Goal: Task Accomplishment & Management: Complete application form

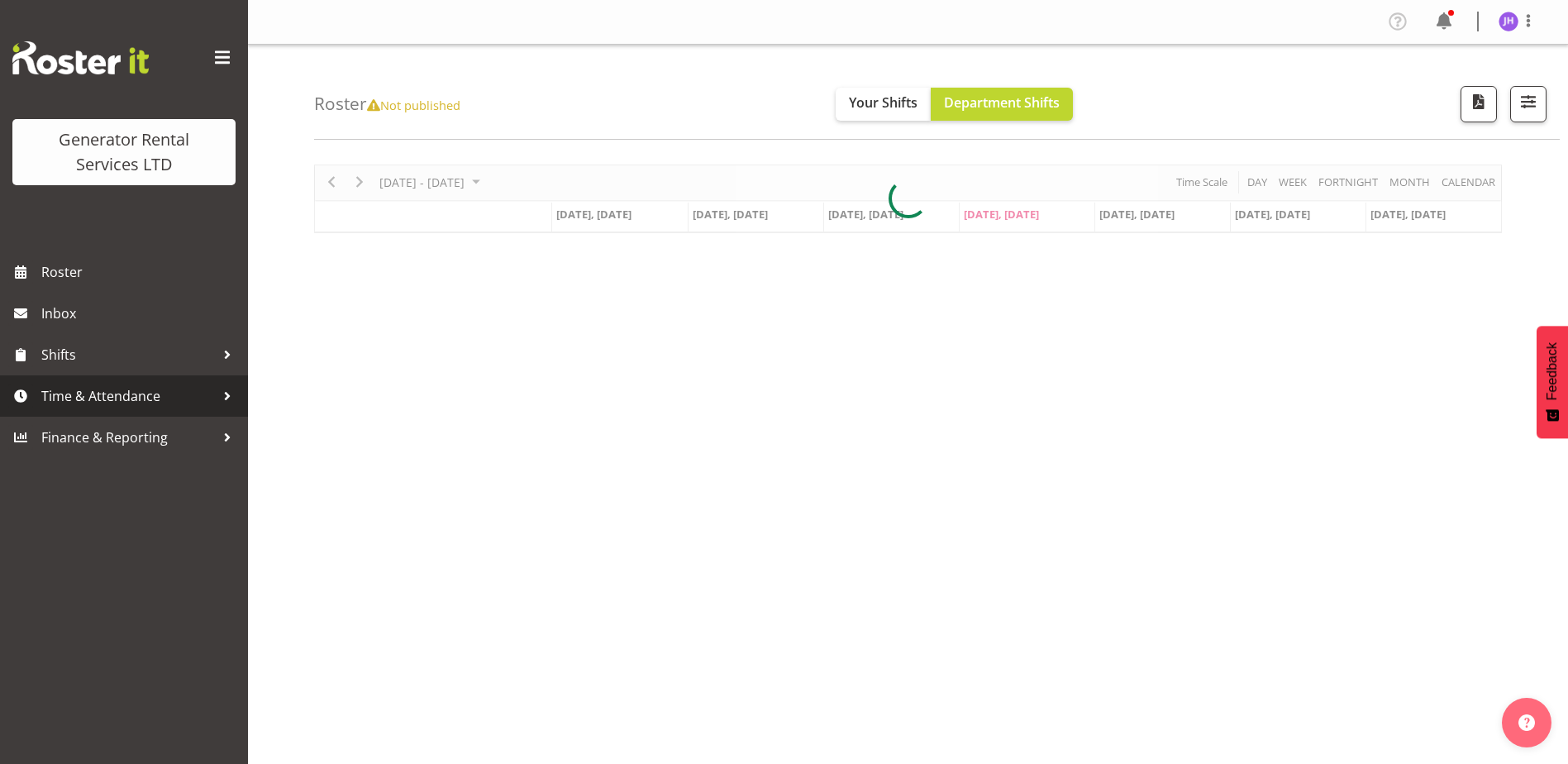
click at [128, 404] on span "Time & Attendance" at bounding box center [128, 396] width 173 height 25
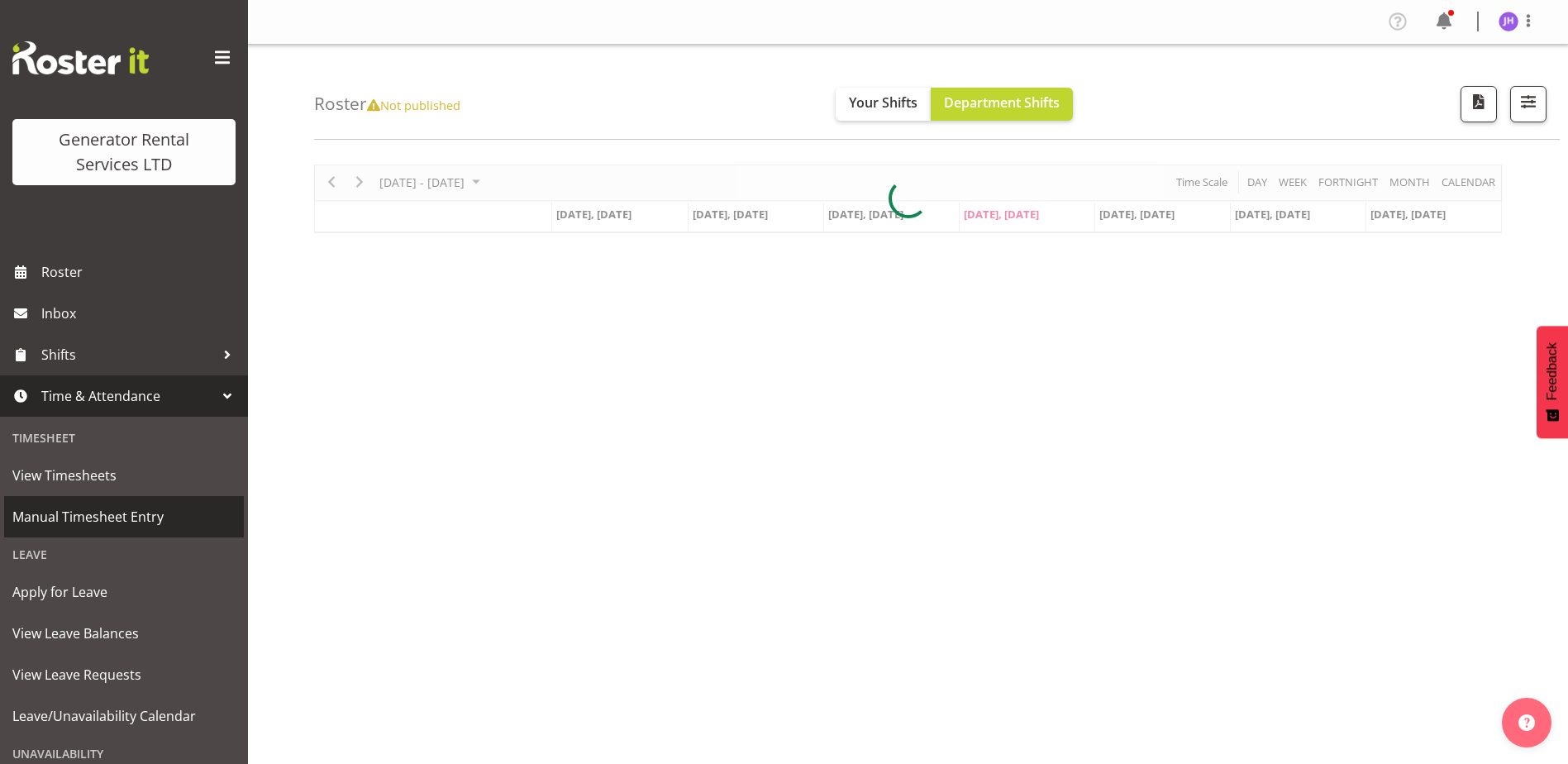
click at [141, 515] on span "Manual Timesheet Entry" at bounding box center [124, 517] width 224 height 25
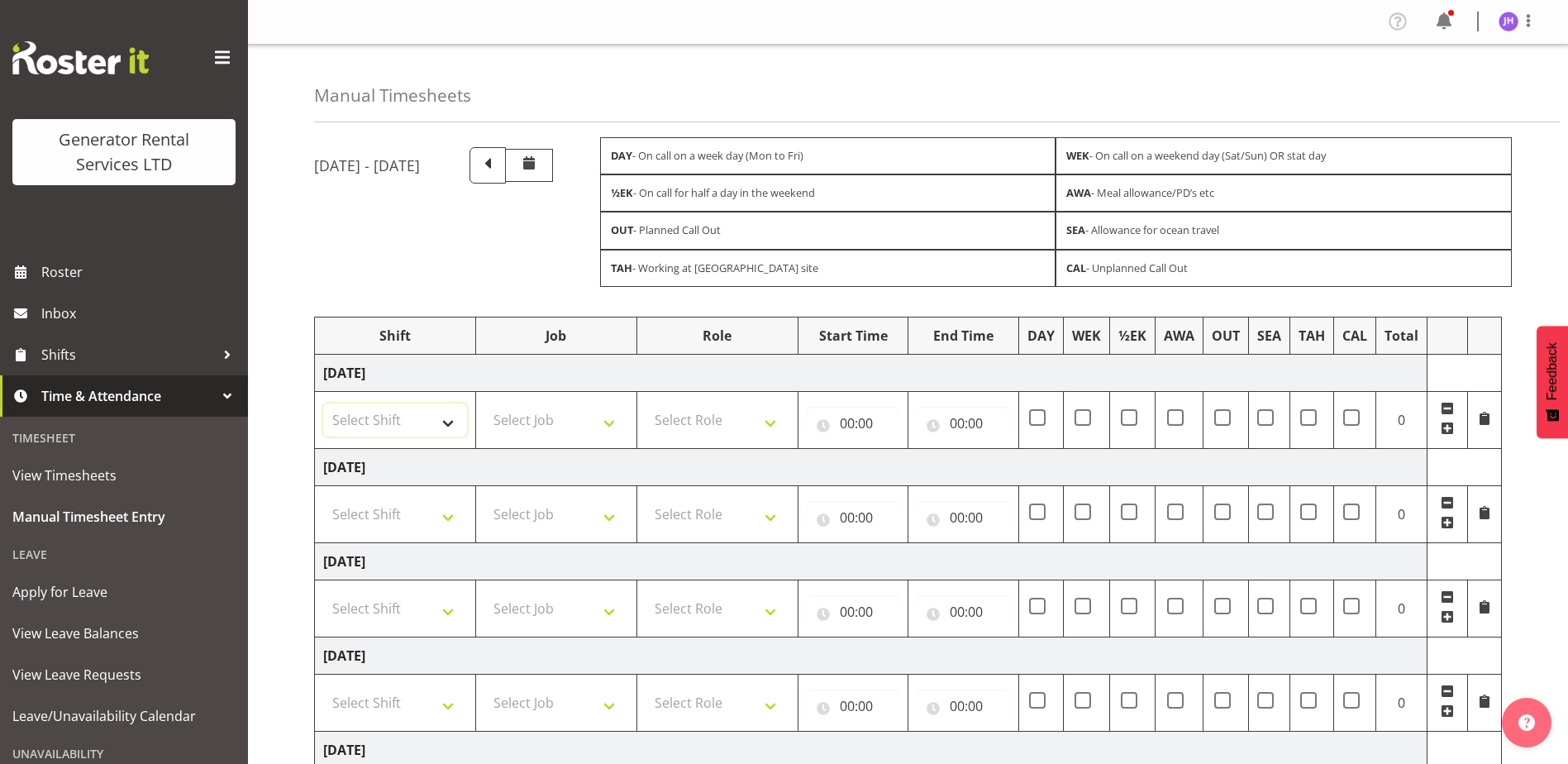
click at [418, 432] on select "Select Shift 2.1 GRS TGA RENTALS WORK 2.1 GRS TGA RENTALS WORK Omexom - Deliver…" at bounding box center [395, 420] width 143 height 33
select select "24023"
click at [324, 404] on select "Select Shift 2.1 GRS TGA RENTALS WORK 2.1 GRS TGA RENTALS WORK Omexom - Deliver…" at bounding box center [395, 420] width 143 height 33
click at [664, 423] on select "Select Role Tech Support Service Technician" at bounding box center [717, 420] width 143 height 33
select select "20"
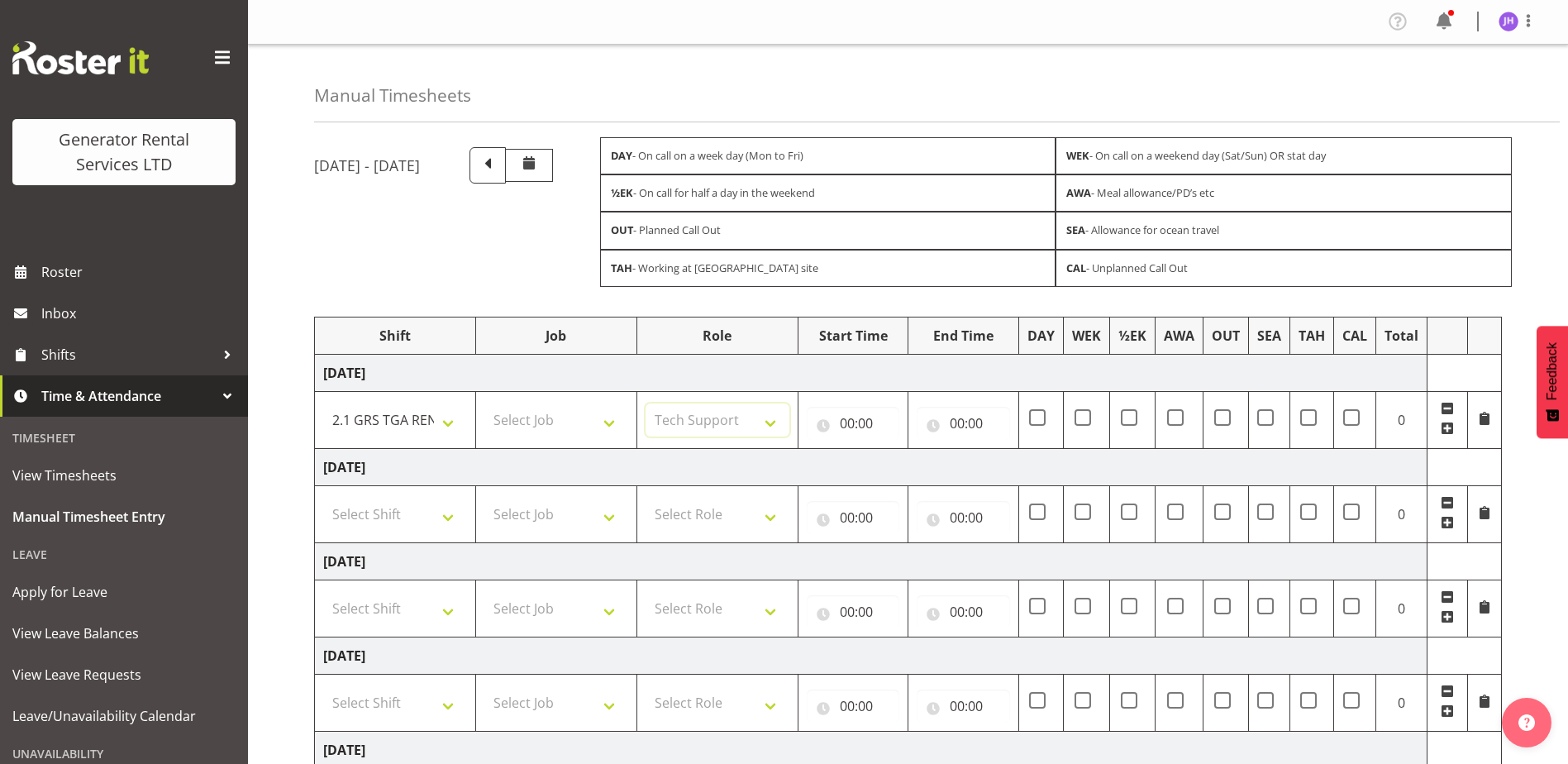
click at [646, 404] on select "Select Role Tech Support Service Technician" at bounding box center [717, 420] width 143 height 33
click at [856, 413] on input "00:00" at bounding box center [852, 424] width 93 height 33
drag, startPoint x: 922, startPoint y: 470, endPoint x: 929, endPoint y: 456, distance: 15.7
click at [922, 470] on select "00 01 02 03 04 05 06 07 08 09 10 11 12 13 14 15 16 17 18 19 20 21 22 23" at bounding box center [919, 466] width 38 height 33
select select "7"
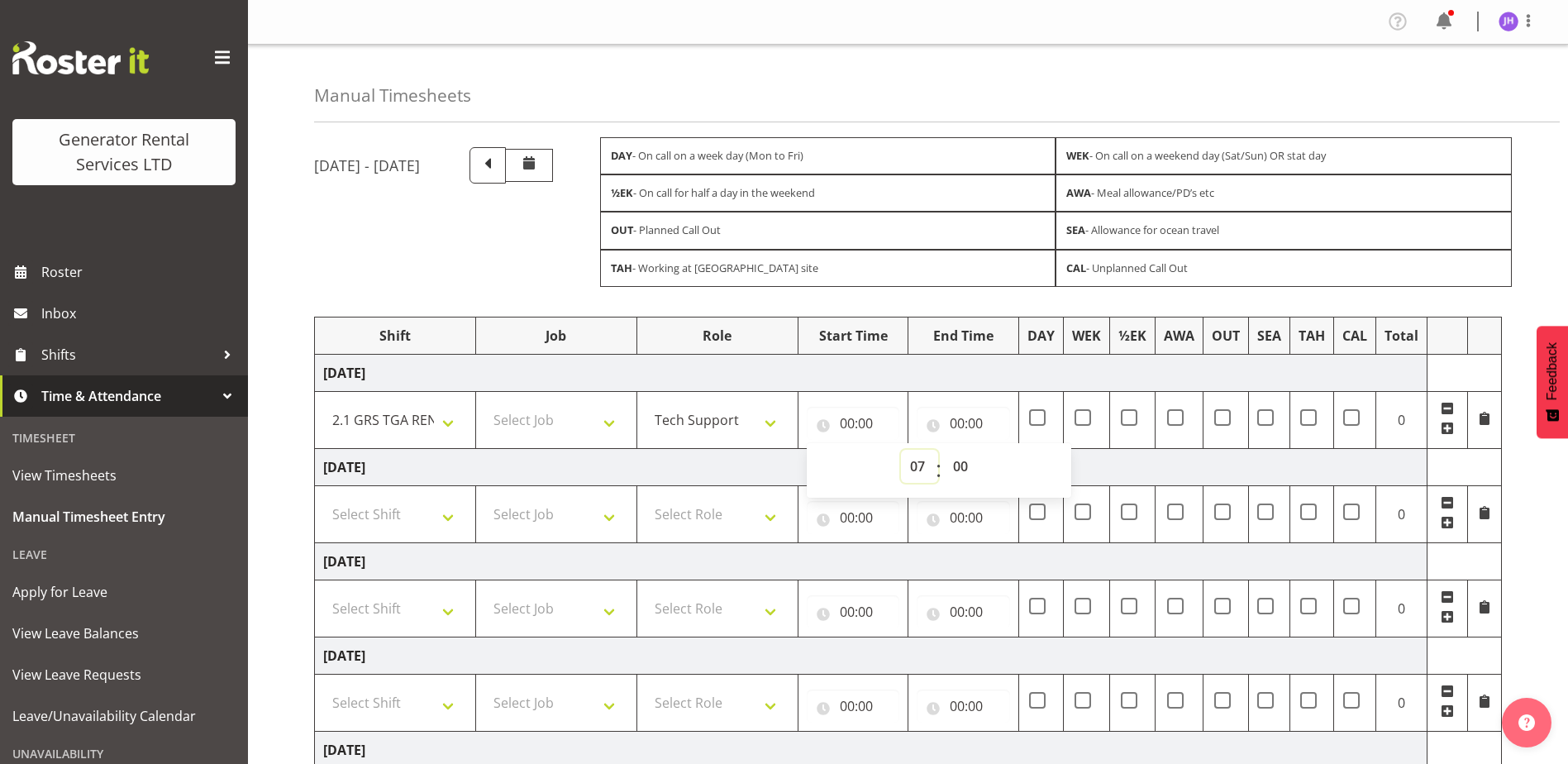
click at [901, 450] on select "00 01 02 03 04 05 06 07 08 09 10 11 12 13 14 15 16 17 18 19 20 21 22 23" at bounding box center [919, 466] width 38 height 33
type input "07:00"
click at [976, 425] on input "00:00" at bounding box center [962, 424] width 93 height 33
drag, startPoint x: 1038, startPoint y: 455, endPoint x: 1035, endPoint y: 446, distance: 9.5
click at [1038, 455] on select "00 01 02 03 04 05 06 07 08 09 10 11 12 13 14 15 16 17 18 19 20 21 22 23" at bounding box center [1029, 466] width 38 height 33
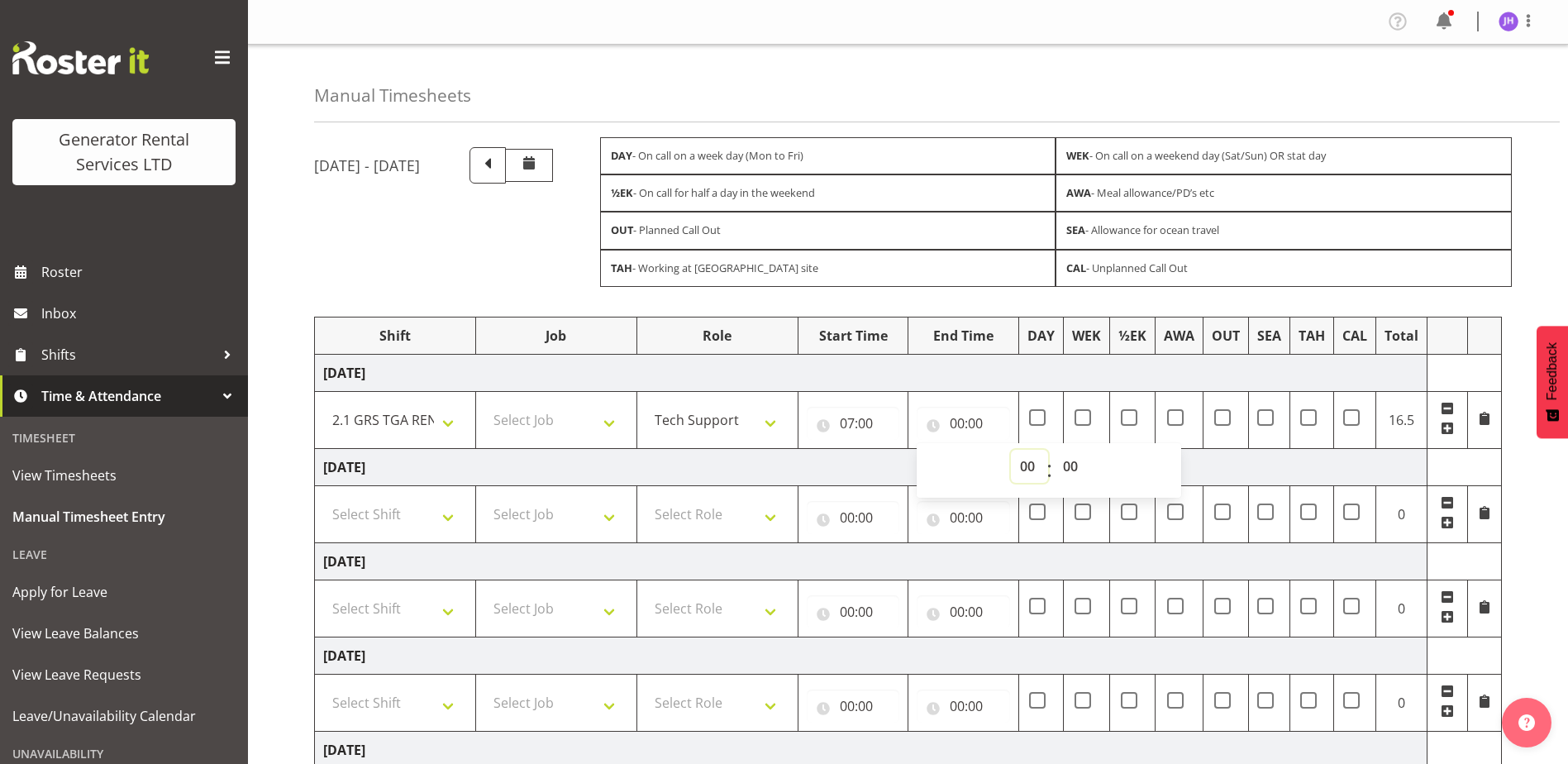
select select "15"
click at [1011, 450] on select "00 01 02 03 04 05 06 07 08 09 10 11 12 13 14 15 16 17 18 19 20 21 22 23" at bounding box center [1029, 466] width 38 height 33
type input "15:00"
drag, startPoint x: 1080, startPoint y: 472, endPoint x: 1083, endPoint y: 446, distance: 26.2
click at [1080, 471] on select "00 01 02 03 04 05 06 07 08 09 10 11 12 13 14 15 16 17 18 19 20 21 22 23 24 25 2…" at bounding box center [1073, 466] width 38 height 33
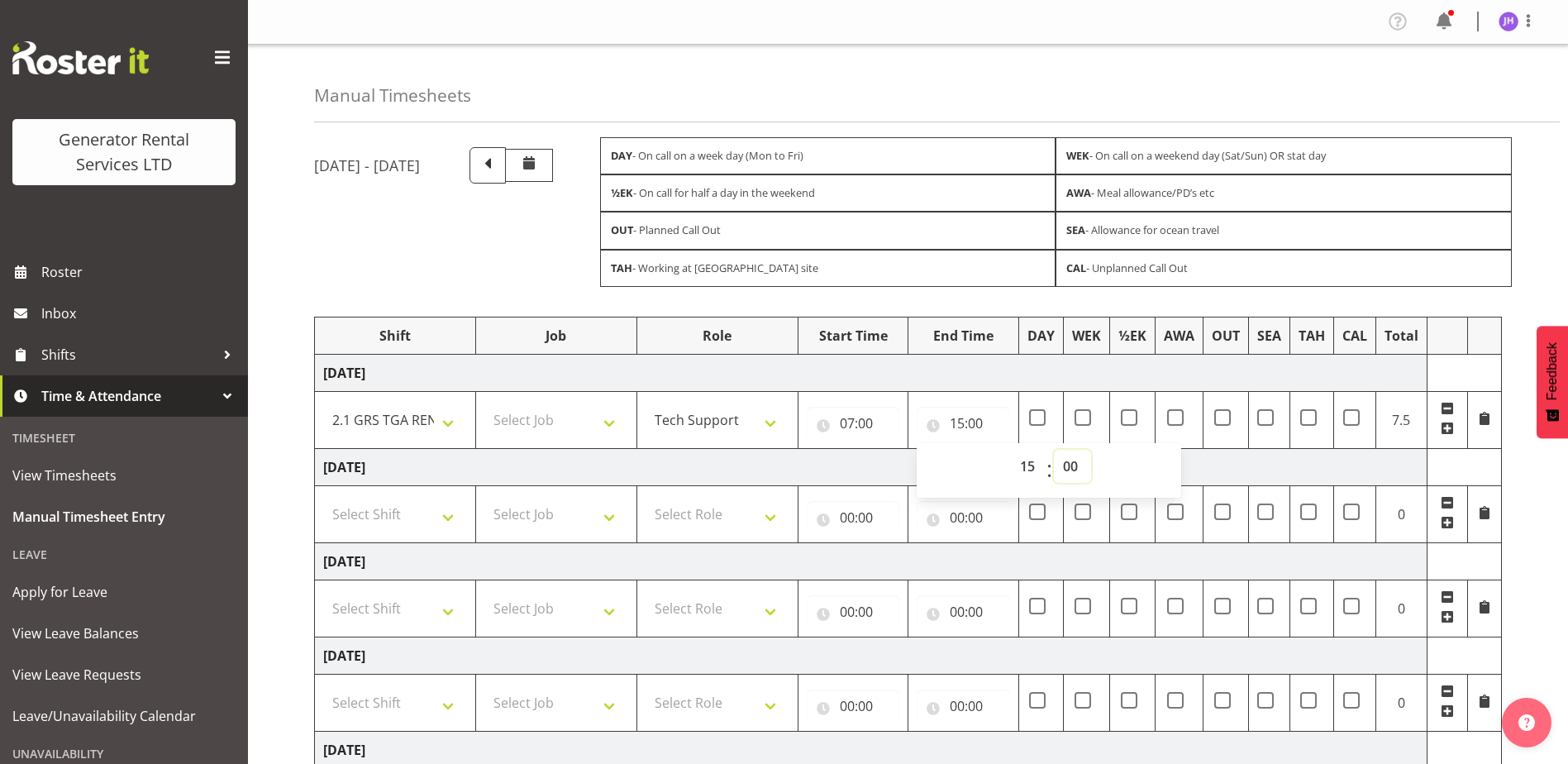
select select "30"
click at [1054, 450] on select "00 01 02 03 04 05 06 07 08 09 10 11 12 13 14 15 16 17 18 19 20 21 22 23 24 25 2…" at bounding box center [1073, 466] width 38 height 33
type input "15:30"
click at [441, 495] on td "Select Shift 2.1 GRS TGA RENTALS WORK 2.1 GRS TGA RENTALS WORK Omexom - Deliver…" at bounding box center [395, 514] width 161 height 57
drag, startPoint x: 445, startPoint y: 508, endPoint x: 464, endPoint y: 511, distance: 19.2
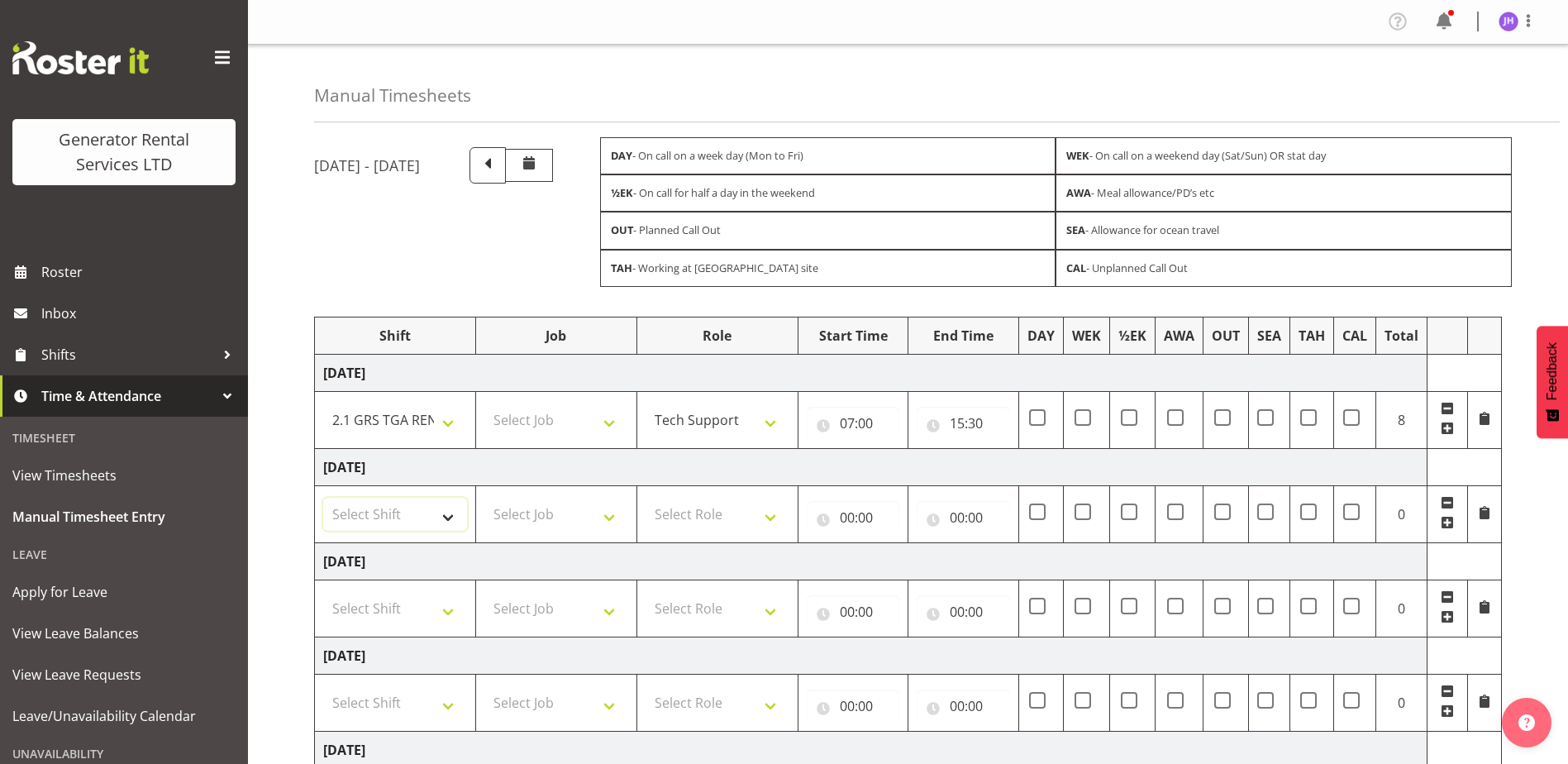
click at [445, 508] on select "Select Shift 2.1 GRS TGA RENTALS WORK 2.1 GRS TGA RENTALS WORK Omexom - Deliver…" at bounding box center [395, 515] width 143 height 33
select select "24023"
click at [324, 498] on select "Select Shift 2.1 GRS TGA RENTALS WORK 2.1 GRS TGA RENTALS WORK Omexom - Deliver…" at bounding box center [395, 515] width 143 height 33
click at [696, 495] on td "Select Role Tech Support Service Technician" at bounding box center [716, 514] width 161 height 57
drag, startPoint x: 698, startPoint y: 500, endPoint x: 706, endPoint y: 501, distance: 8.1
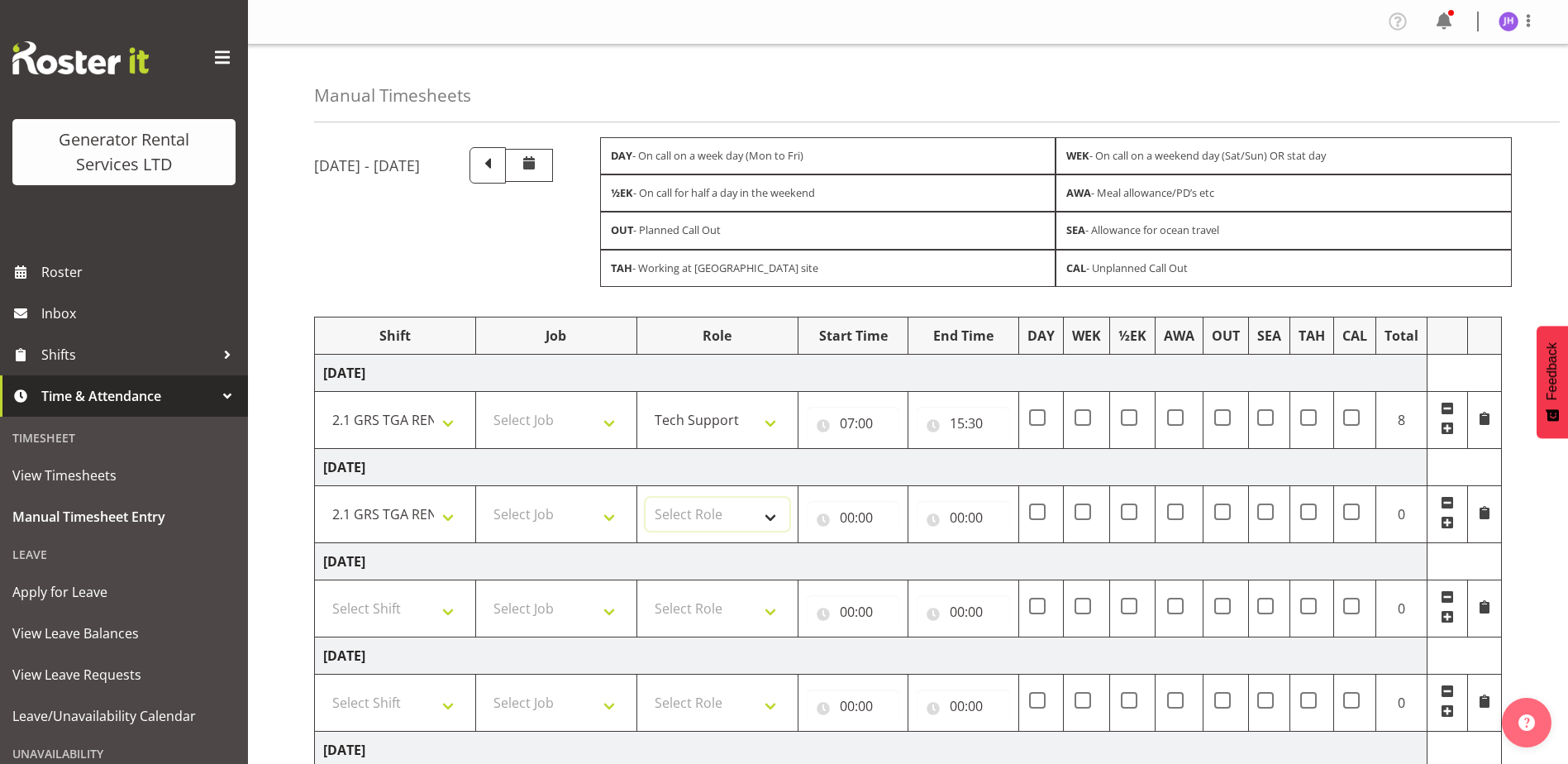
click at [698, 500] on select "Select Role Tech Support Service Technician" at bounding box center [717, 515] width 143 height 33
select select "20"
click at [646, 498] on select "Select Role Tech Support Service Technician" at bounding box center [717, 515] width 143 height 33
click at [828, 510] on input "00:00" at bounding box center [852, 518] width 93 height 33
click at [919, 549] on select "00 01 02 03 04 05 06 07 08 09 10 11 12 13 14 15 16 17 18 19 20 21 22 23" at bounding box center [919, 560] width 38 height 33
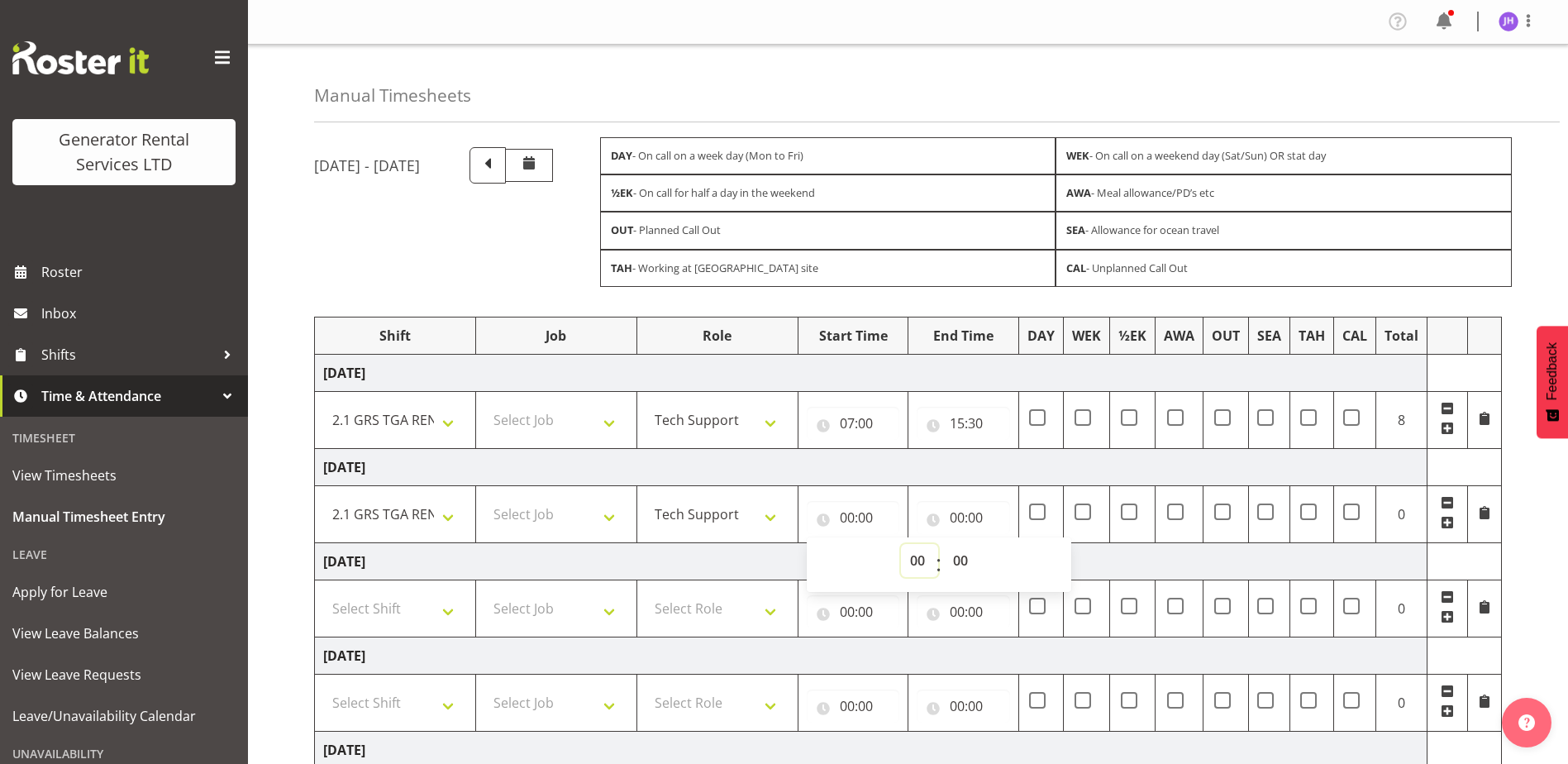
select select "5"
click at [901, 544] on select "00 01 02 03 04 05 06 07 08 09 10 11 12 13 14 15 16 17 18 19 20 21 22 23" at bounding box center [919, 560] width 38 height 33
type input "05:00"
click at [951, 518] on input "00:00" at bounding box center [962, 518] width 93 height 33
drag, startPoint x: 1026, startPoint y: 565, endPoint x: 1027, endPoint y: 555, distance: 10.0
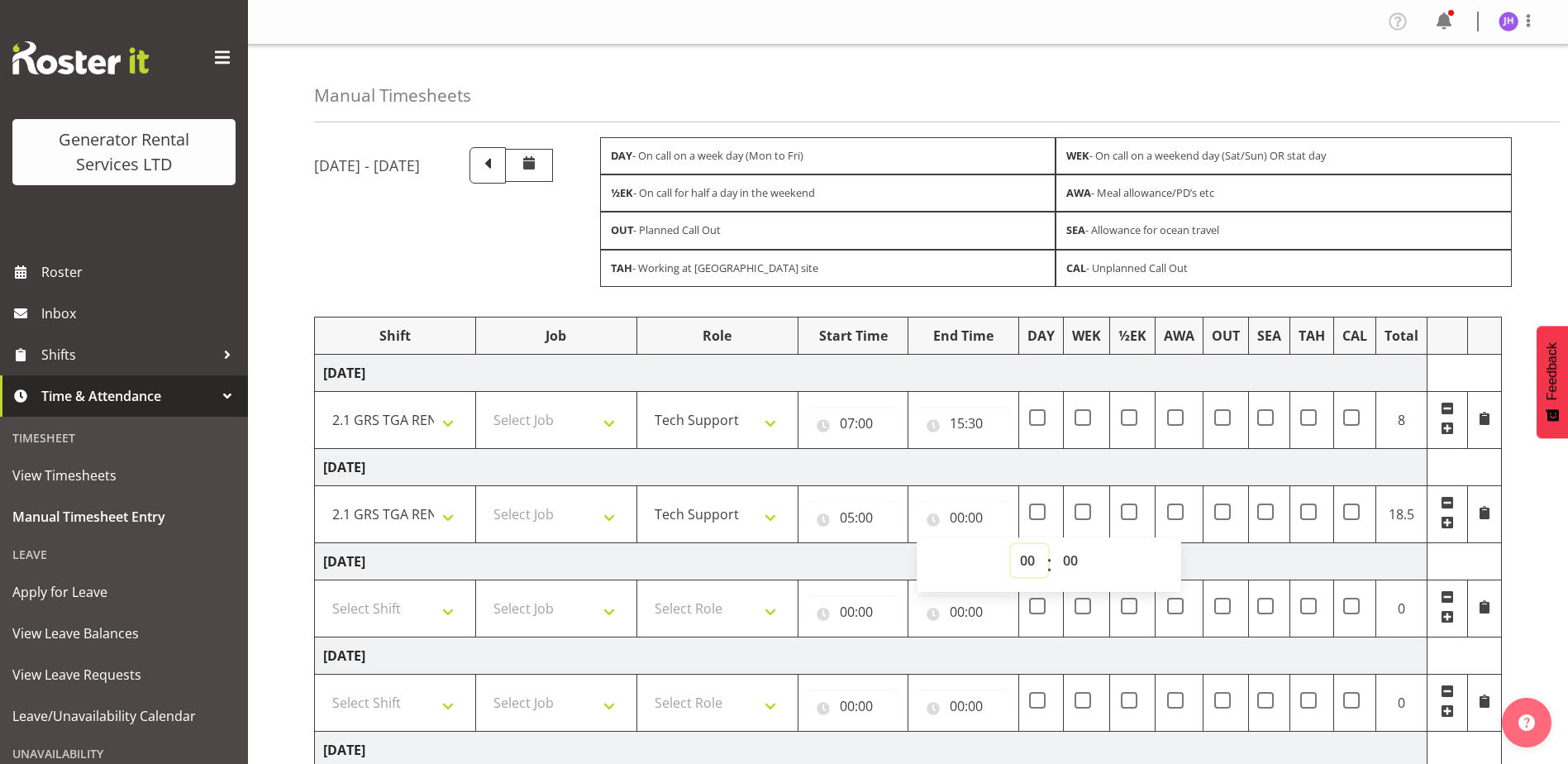
click at [1026, 565] on select "00 01 02 03 04 05 06 07 08 09 10 11 12 13 14 15 16 17 18 19 20 21 22 23" at bounding box center [1029, 560] width 38 height 33
select select "7"
click at [1011, 544] on select "00 01 02 03 04 05 06 07 08 09 10 11 12 13 14 15 16 17 18 19 20 21 22 23" at bounding box center [1029, 560] width 38 height 33
type input "07:00"
click at [984, 475] on td "Thursday 9th October 2025" at bounding box center [872, 466] width 1113 height 38
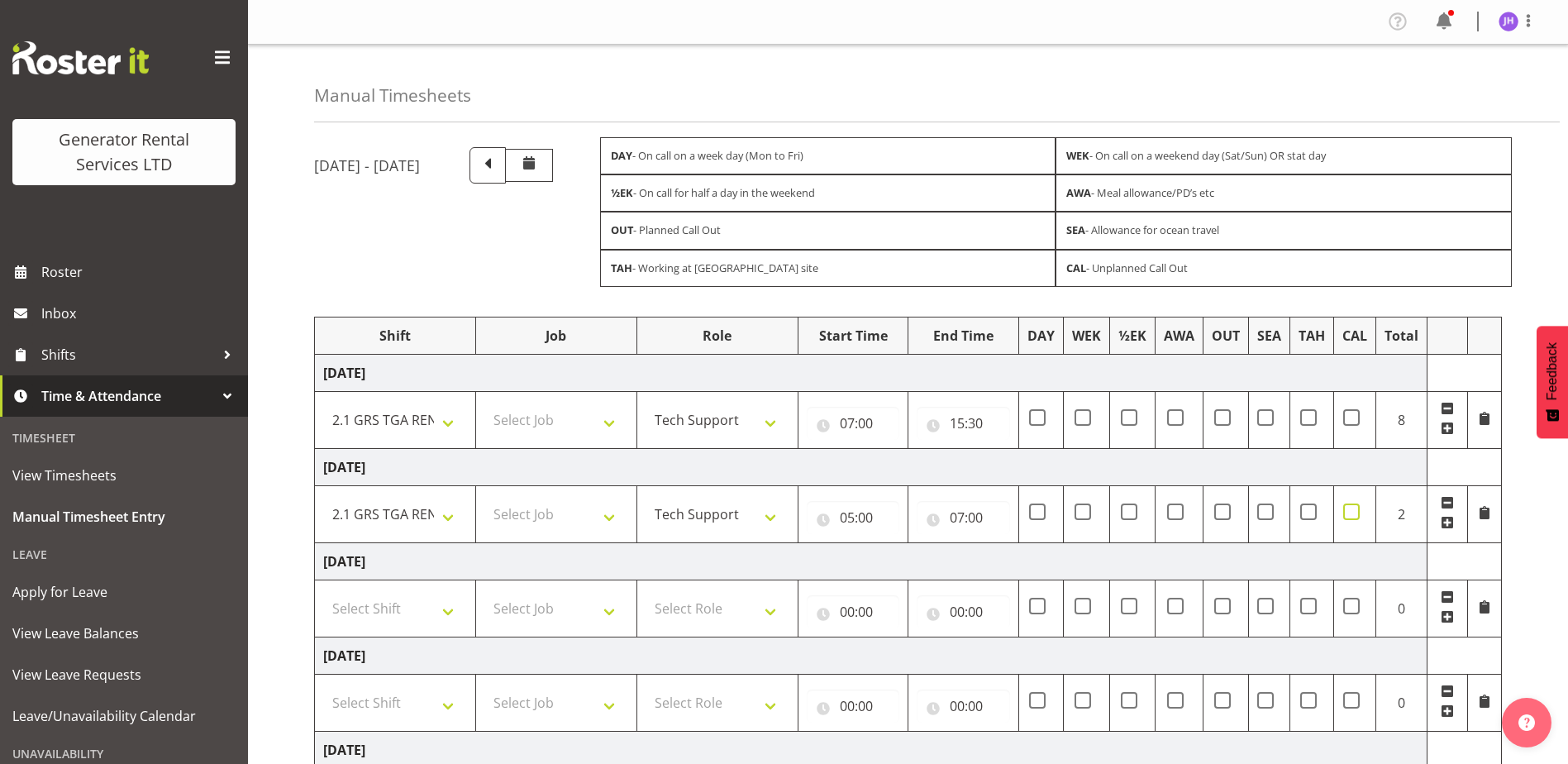
click at [1348, 512] on span at bounding box center [1352, 512] width 17 height 17
click at [1348, 512] on input "checkbox" at bounding box center [1349, 511] width 11 height 11
checkbox input "true"
click at [1490, 517] on span at bounding box center [1485, 513] width 13 height 13
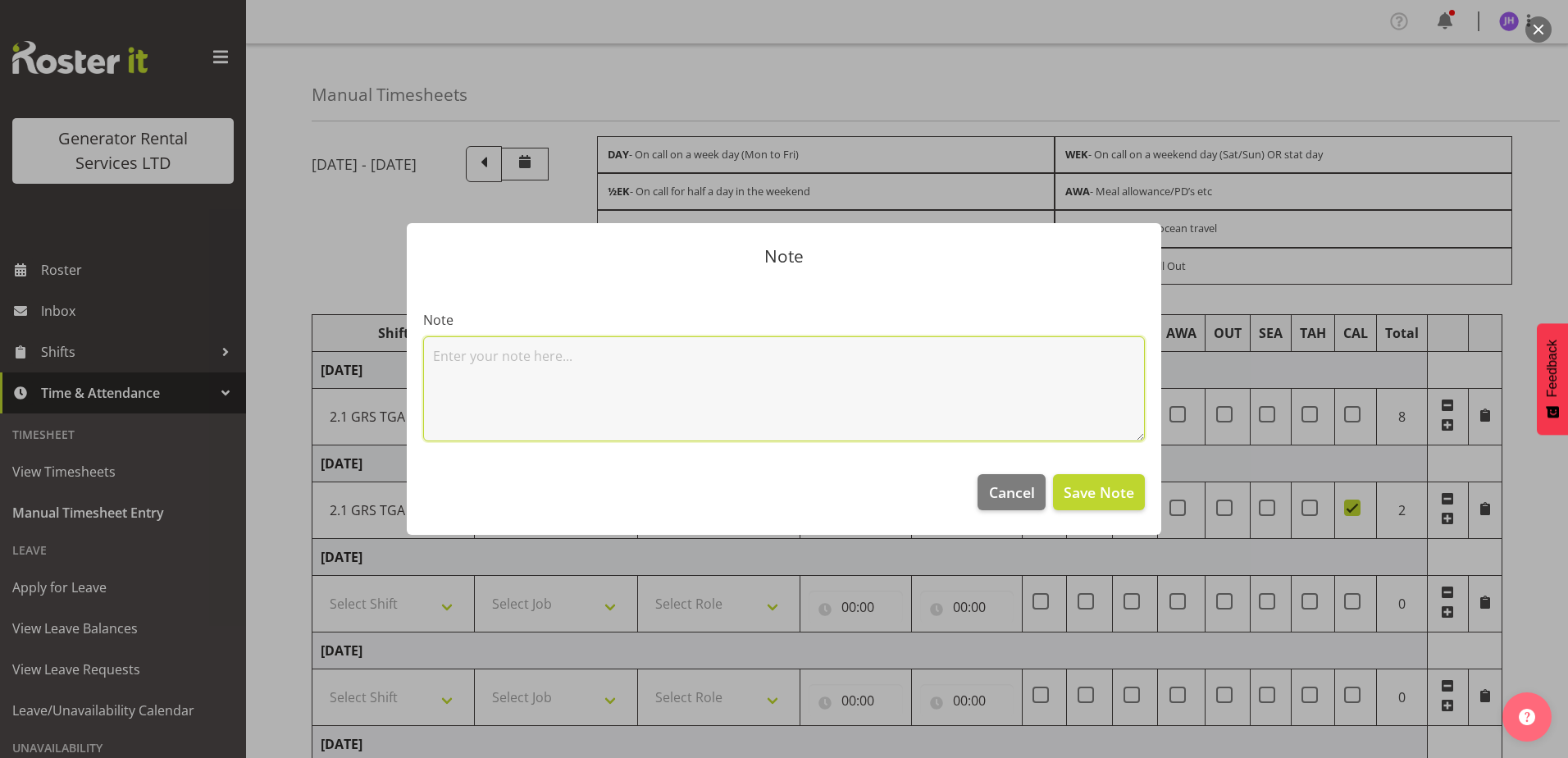
click at [946, 410] on textarea at bounding box center [784, 388] width 722 height 105
type textarea "tokoroa HV call out"
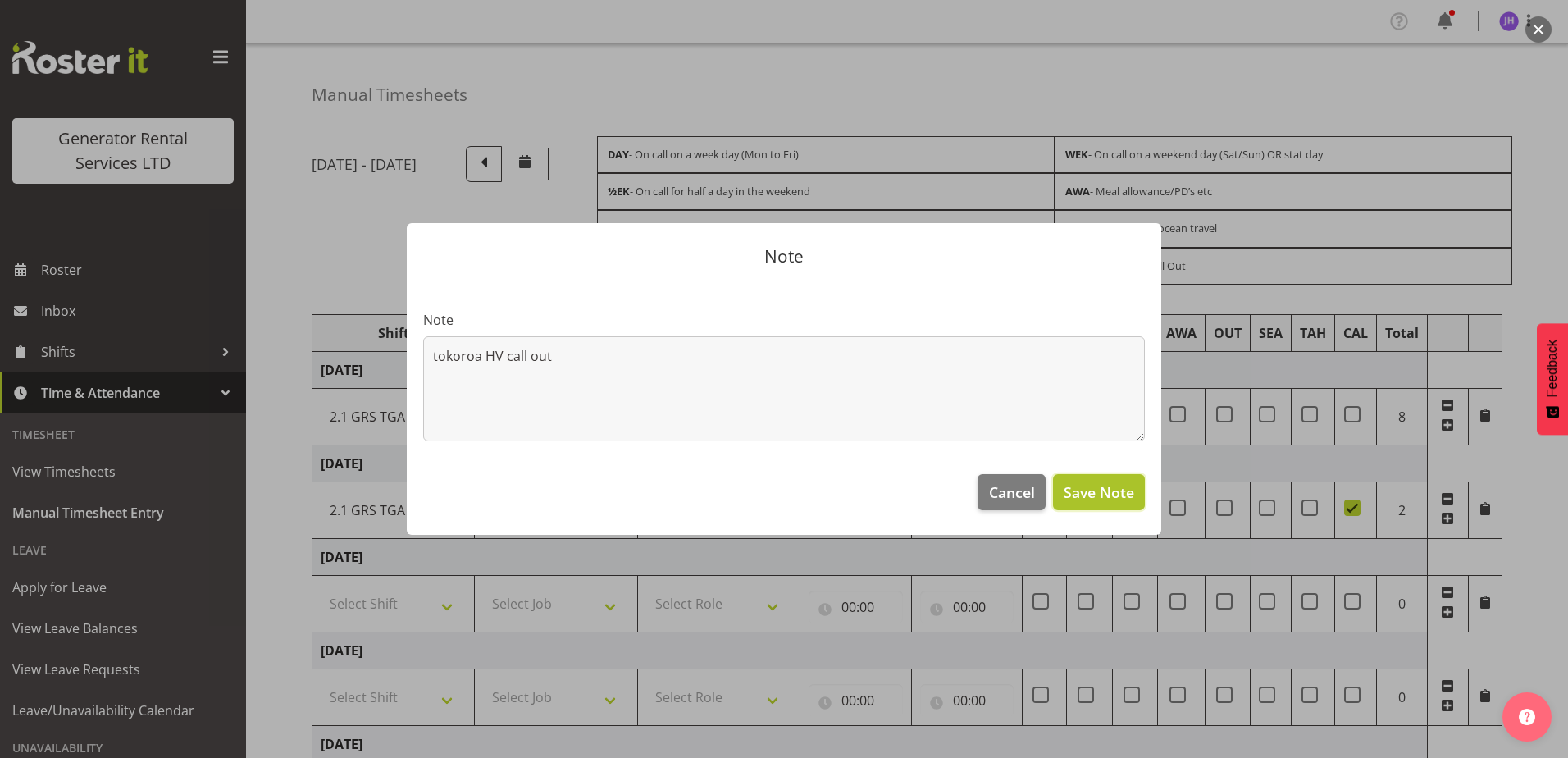
click at [1086, 498] on span "Save Note" at bounding box center [1099, 492] width 70 height 22
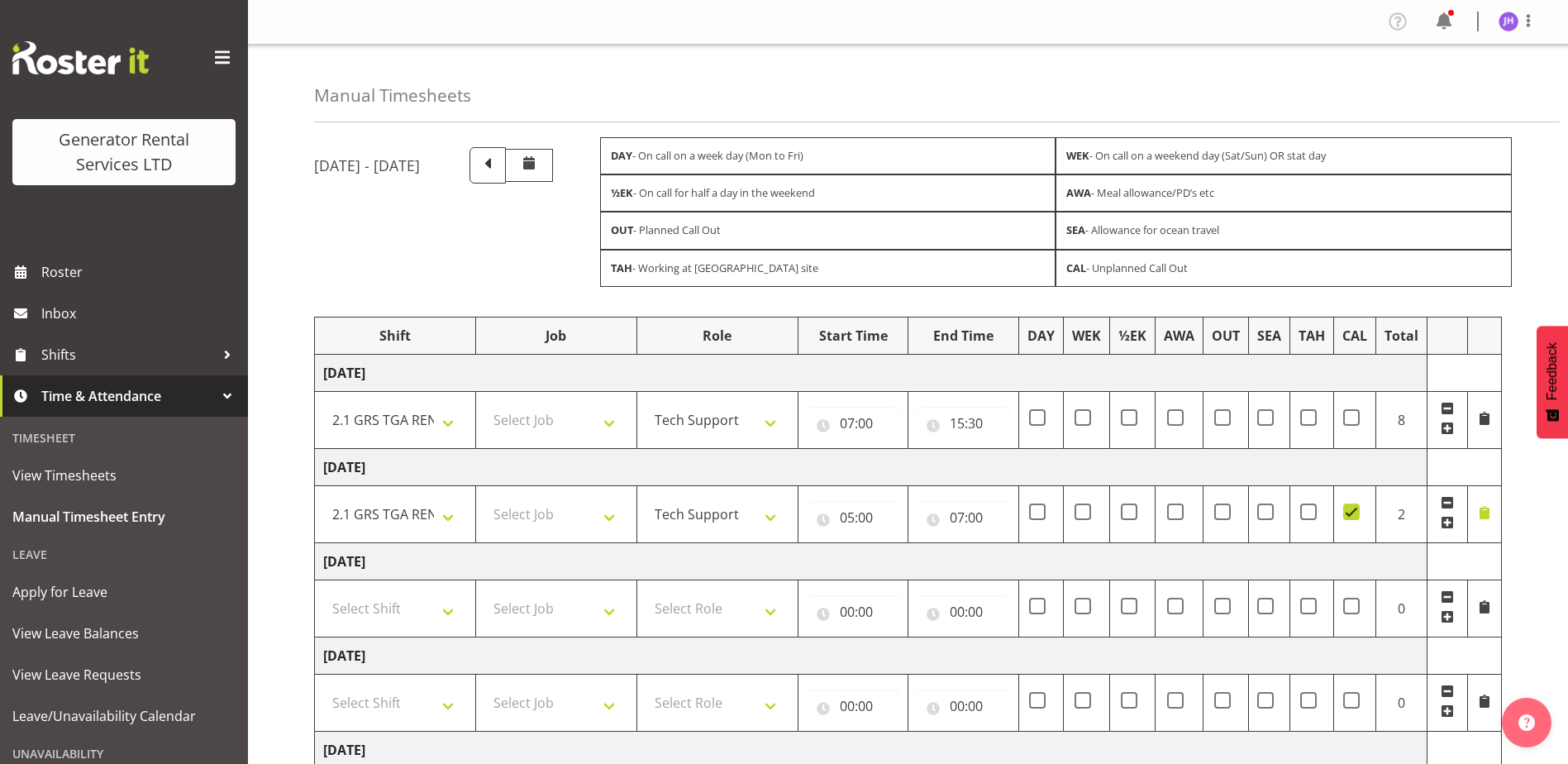
click at [1444, 523] on span at bounding box center [1448, 523] width 13 height 13
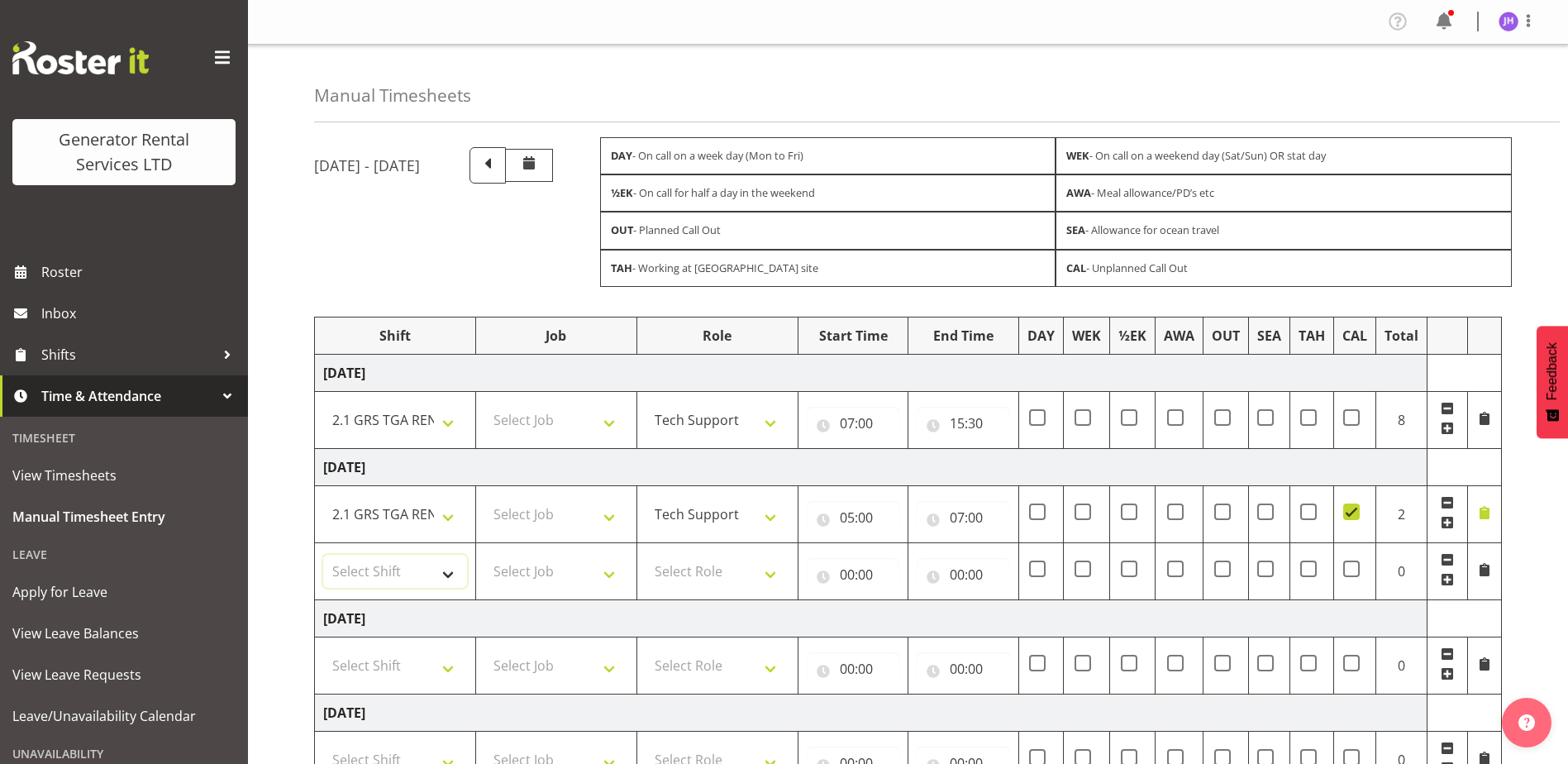
drag, startPoint x: 416, startPoint y: 567, endPoint x: 465, endPoint y: 585, distance: 52.2
click at [416, 567] on select "Select Shift 2.1 GRS TGA RENTALS WORK 2.1 GRS TGA RENTALS WORK Omexom - Deliver…" at bounding box center [395, 571] width 143 height 33
select select "24023"
click at [324, 555] on select "Select Shift 2.1 GRS TGA RENTALS WORK 2.1 GRS TGA RENTALS WORK Omexom - Deliver…" at bounding box center [395, 571] width 143 height 33
click at [744, 573] on select "Select Role Tech Support Service Technician" at bounding box center [717, 571] width 143 height 33
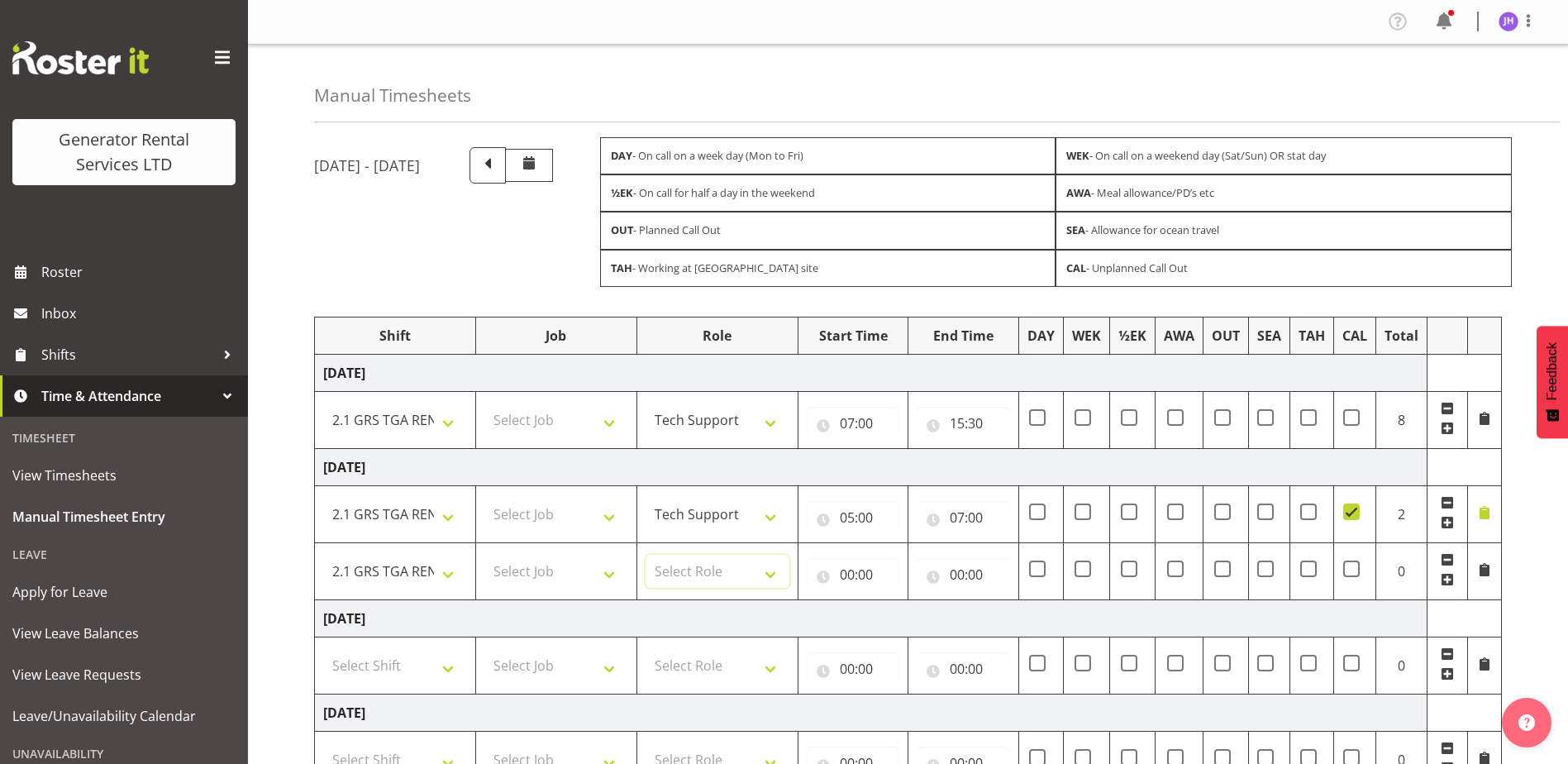
select select "20"
click at [646, 555] on select "Select Role Tech Support Service Technician" at bounding box center [717, 571] width 143 height 33
click at [870, 585] on input "00:00" at bounding box center [852, 575] width 93 height 33
click at [925, 619] on select "00 01 02 03 04 05 06 07 08 09 10 11 12 13 14 15 16 17 18 19 20 21 22 23" at bounding box center [919, 618] width 38 height 33
select select "7"
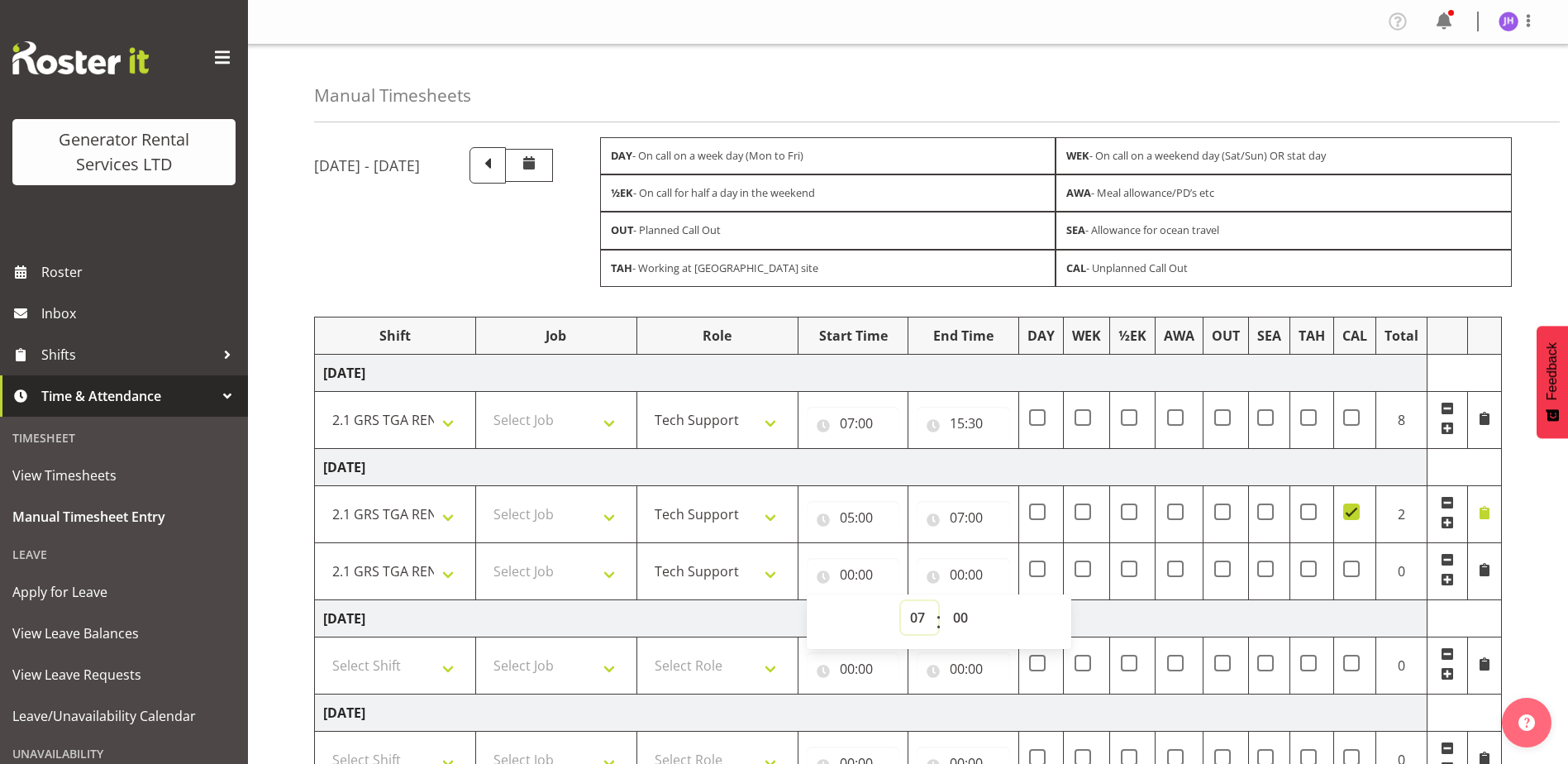
click at [901, 601] on select "00 01 02 03 04 05 06 07 08 09 10 11 12 13 14 15 16 17 18 19 20 21 22 23" at bounding box center [919, 618] width 38 height 33
type input "07:00"
click at [964, 576] on input "00:00" at bounding box center [962, 575] width 93 height 33
click at [1017, 626] on select "00 01 02 03 04 05 06 07 08 09 10 11 12 13 14 15 16 17 18 19 20 21 22 23" at bounding box center [1029, 618] width 38 height 33
select select "15"
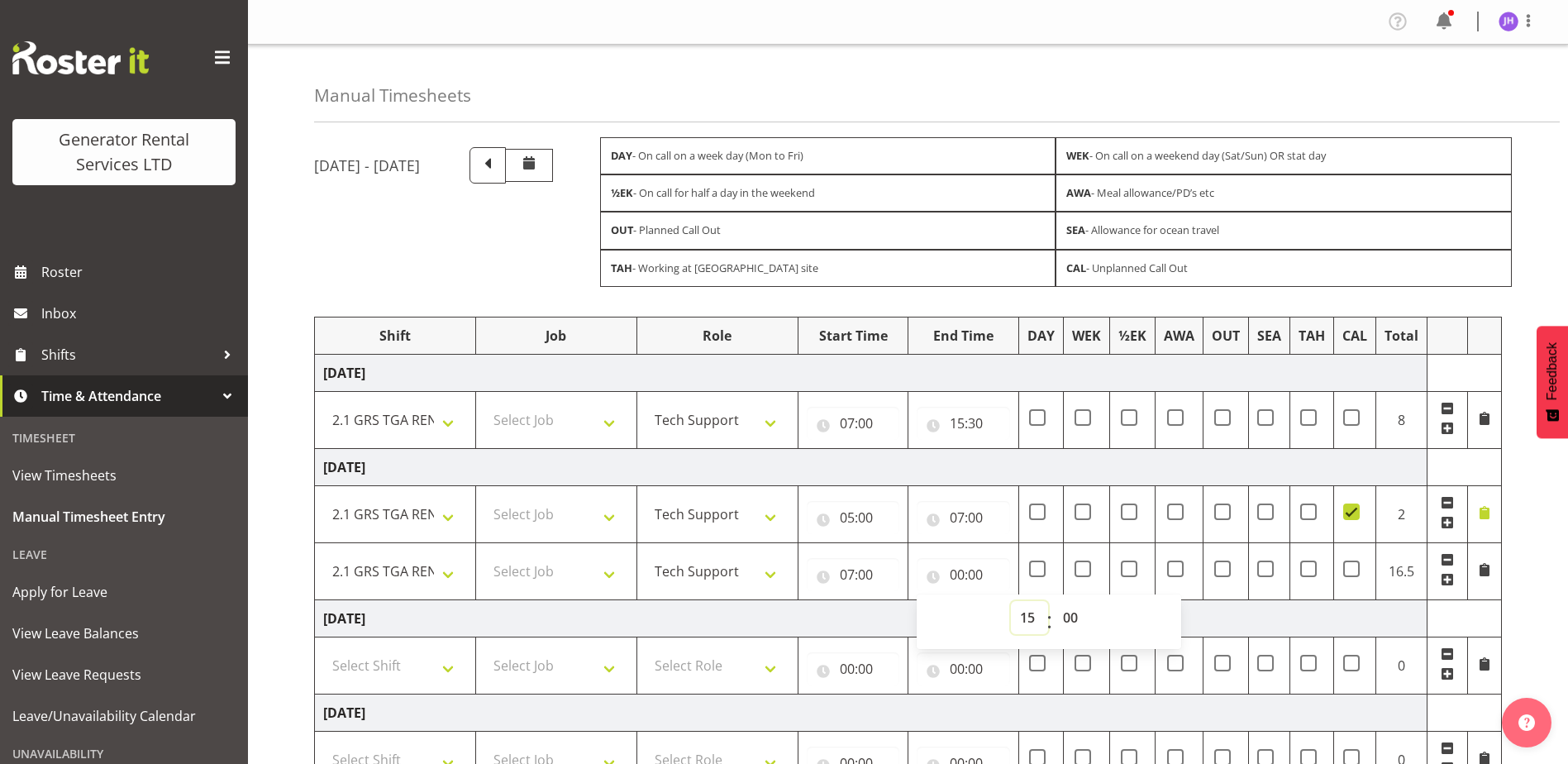
click at [1011, 601] on select "00 01 02 03 04 05 06 07 08 09 10 11 12 13 14 15 16 17 18 19 20 21 22 23" at bounding box center [1029, 618] width 38 height 33
type input "15:00"
click at [1073, 611] on select "00 01 02 03 04 05 06 07 08 09 10 11 12 13 14 15 16 17 18 19 20 21 22 23 24 25 2…" at bounding box center [1073, 618] width 38 height 33
select select "30"
click at [1054, 601] on select "00 01 02 03 04 05 06 07 08 09 10 11 12 13 14 15 16 17 18 19 20 21 22 23 24 25 2…" at bounding box center [1073, 618] width 38 height 33
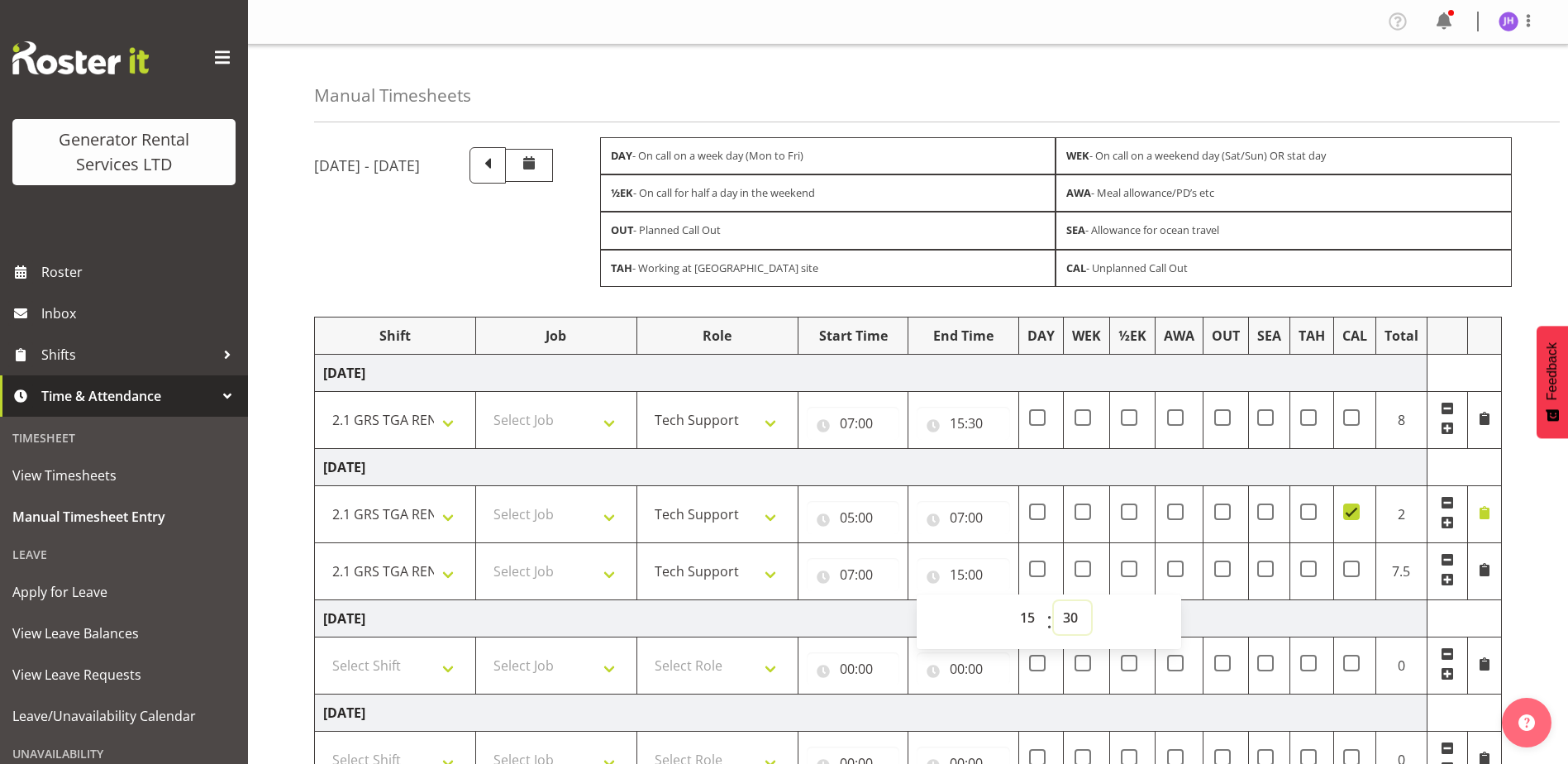
type input "15:30"
click at [1351, 611] on td "Friday 10th October 2025" at bounding box center [872, 618] width 1113 height 38
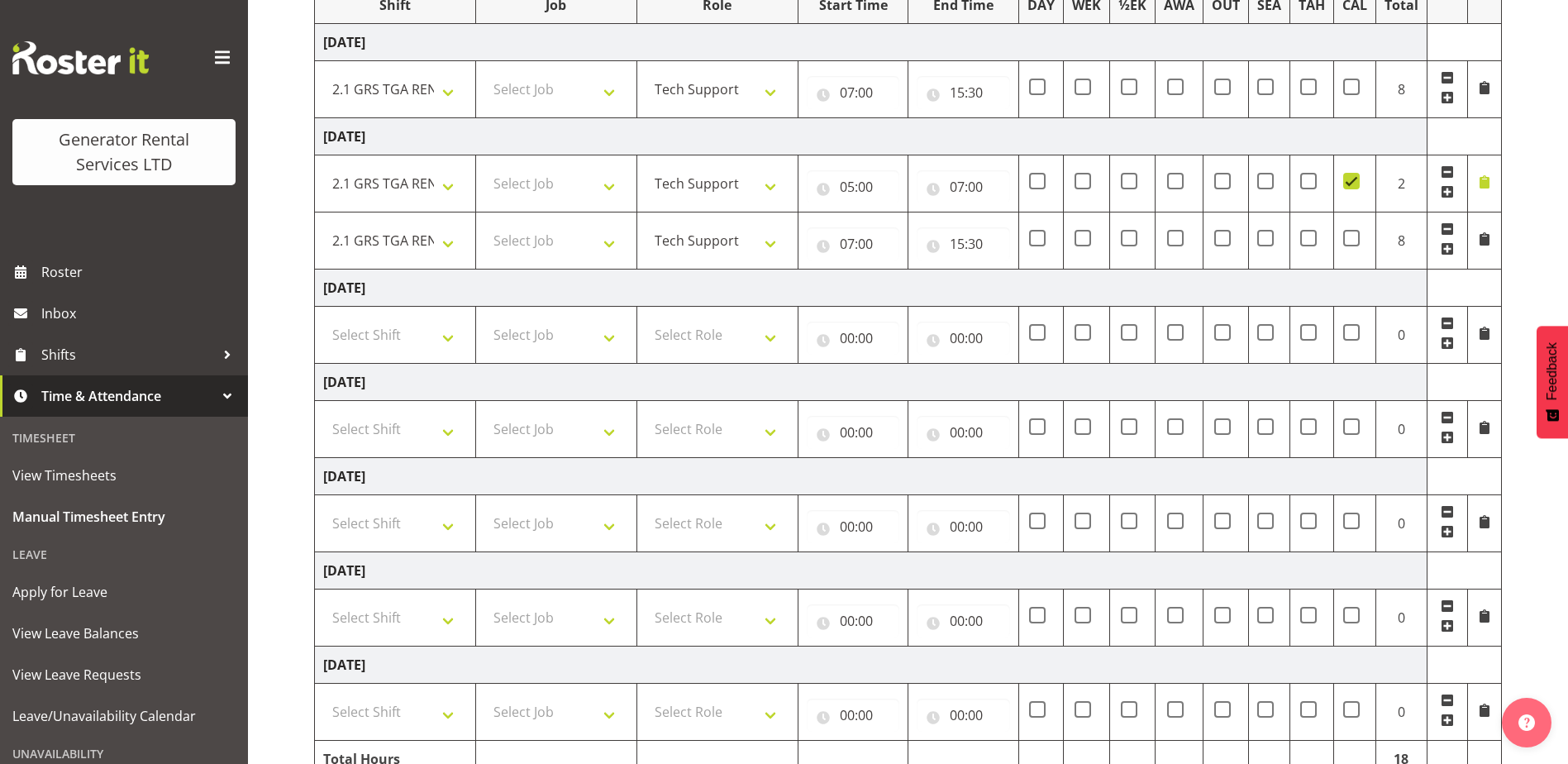
scroll to position [413, 0]
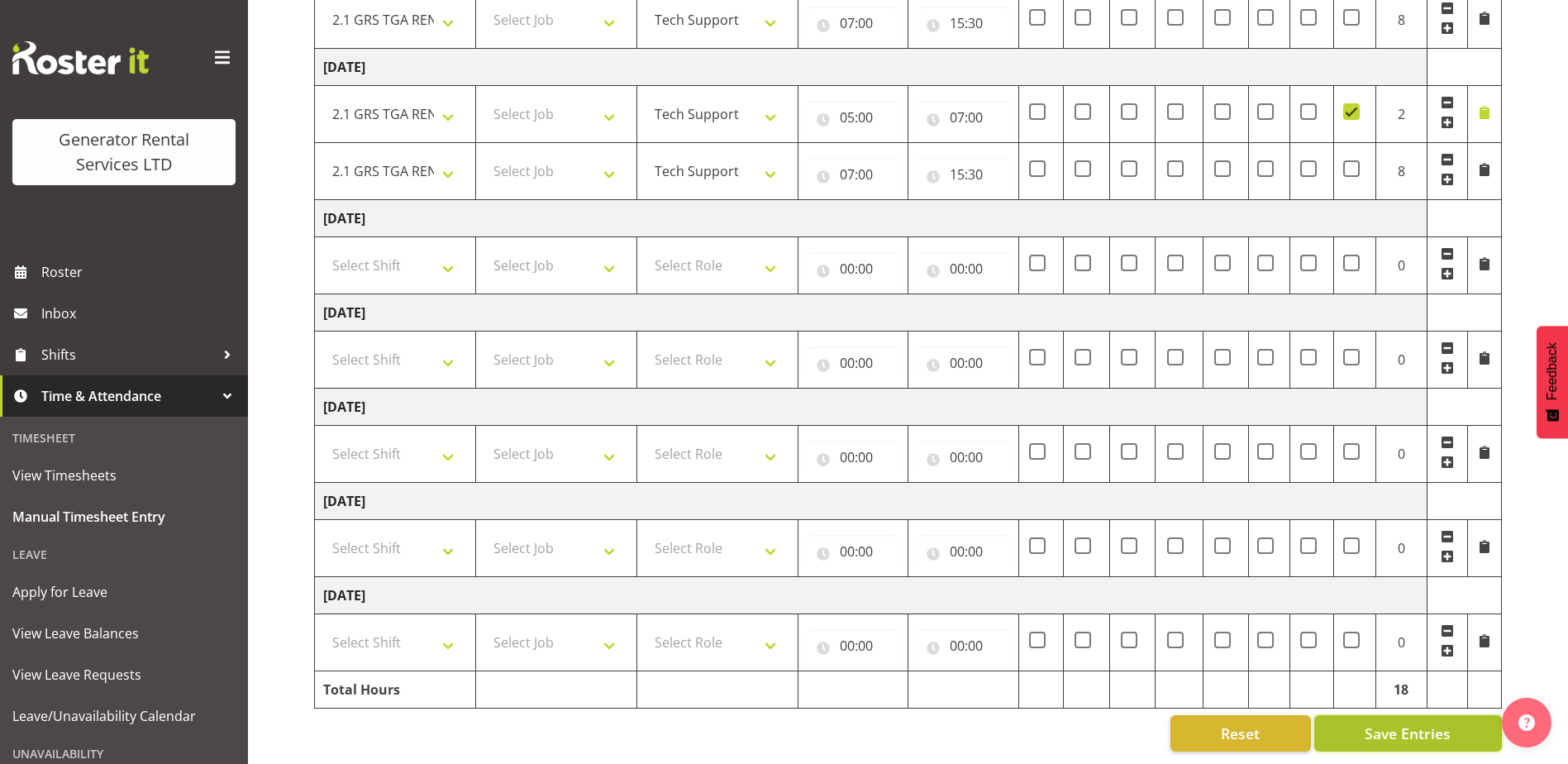
click at [1407, 722] on span "Save Entries" at bounding box center [1408, 733] width 86 height 22
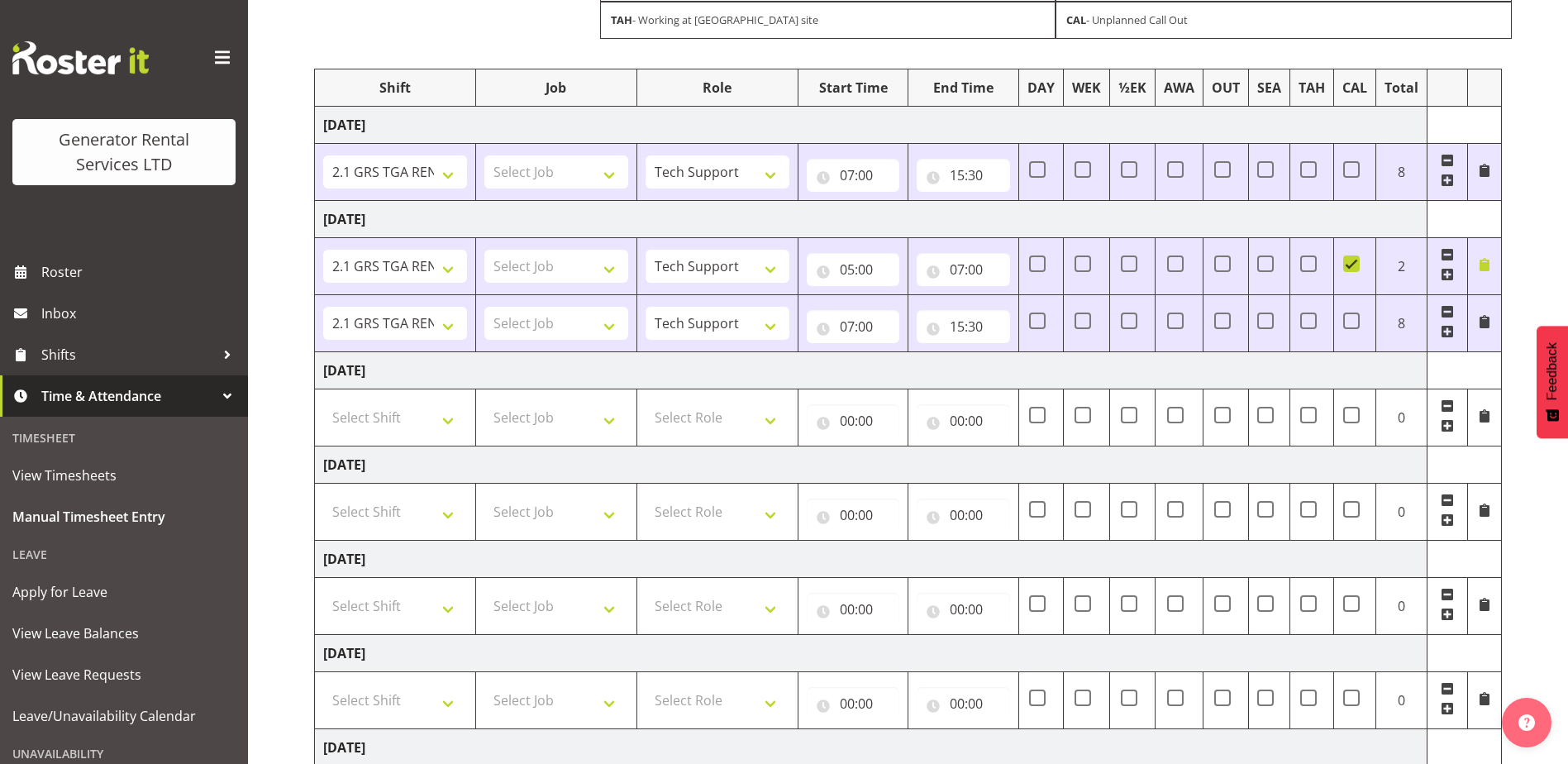
scroll to position [330, 0]
